Goal: Information Seeking & Learning: Find specific fact

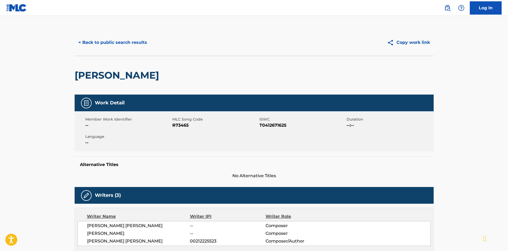
drag, startPoint x: 0, startPoint y: 0, endPoint x: 447, endPoint y: 5, distance: 447.2
click at [447, 5] on img at bounding box center [447, 8] width 6 height 6
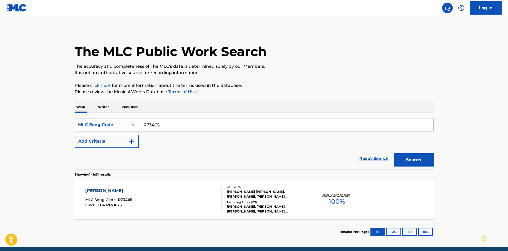
drag, startPoint x: 190, startPoint y: 126, endPoint x: 41, endPoint y: 126, distance: 148.9
click at [41, 126] on main "The MLC Public Work Search The accuracy and completeness of The MLC's data is d…" at bounding box center [254, 131] width 508 height 231
paste input "FE3ZSI"
type input "FE3ZSI"
drag, startPoint x: 416, startPoint y: 164, endPoint x: 413, endPoint y: 162, distance: 3.5
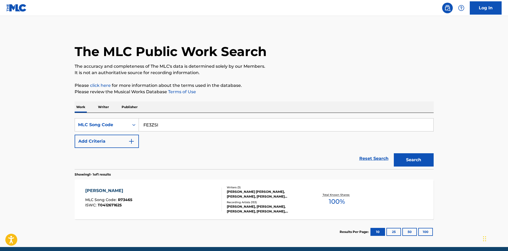
click at [416, 164] on button "Search" at bounding box center [414, 159] width 40 height 13
click at [219, 201] on div at bounding box center [219, 199] width 4 height 24
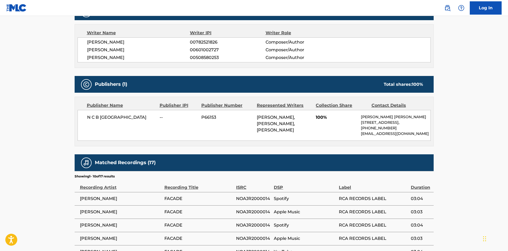
scroll to position [186, 0]
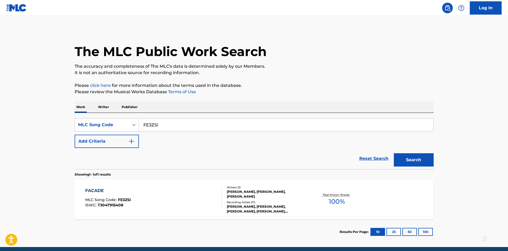
drag, startPoint x: 180, startPoint y: 128, endPoint x: 13, endPoint y: 137, distance: 167.7
click at [13, 137] on main "The MLC Public Work Search The accuracy and completeness of The MLC's data is d…" at bounding box center [254, 131] width 508 height 231
paste input "IC1SUL"
type input "IC1SUL"
click at [418, 162] on button "Search" at bounding box center [414, 159] width 40 height 13
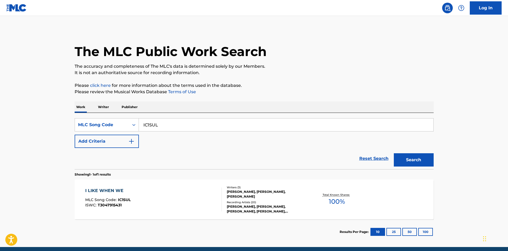
click at [211, 194] on div "I LIKE WHEN WE MLC Song Code : IC1SUL ISWC : T3047915431" at bounding box center [153, 199] width 136 height 24
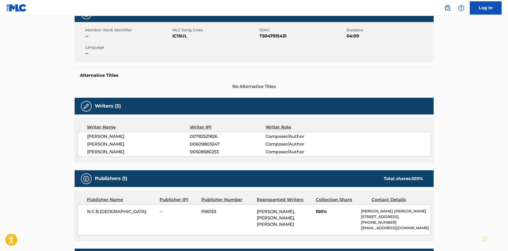
scroll to position [186, 0]
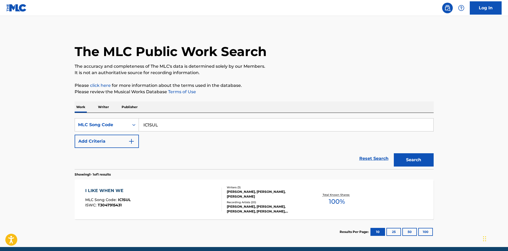
drag, startPoint x: 127, startPoint y: 125, endPoint x: 33, endPoint y: 121, distance: 94.1
click at [16, 121] on main "The MLC Public Work Search The accuracy and completeness of The MLC's data is d…" at bounding box center [254, 131] width 508 height 231
paste input "ND03F"
type input "ND03FL"
click at [408, 158] on button "Search" at bounding box center [414, 159] width 40 height 13
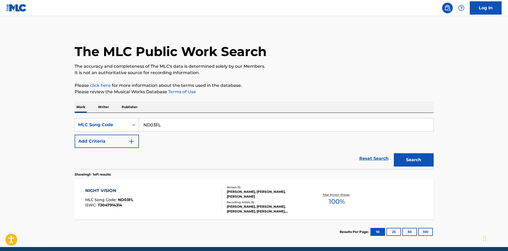
click at [207, 204] on div "NIGHT VISION MLC Song Code : ND03FL ISWC : T3047914314" at bounding box center [153, 199] width 136 height 24
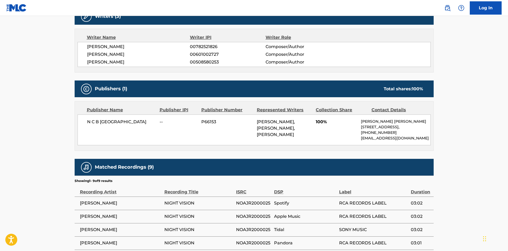
scroll to position [186, 0]
